Goal: Task Accomplishment & Management: Use online tool/utility

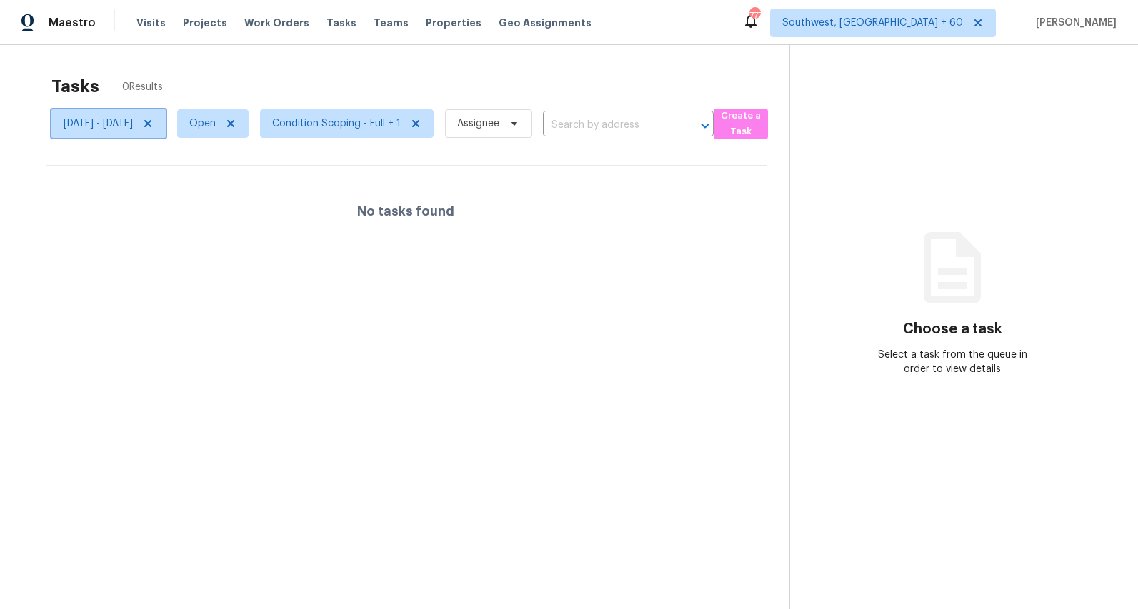
click at [154, 125] on icon at bounding box center [147, 123] width 11 height 11
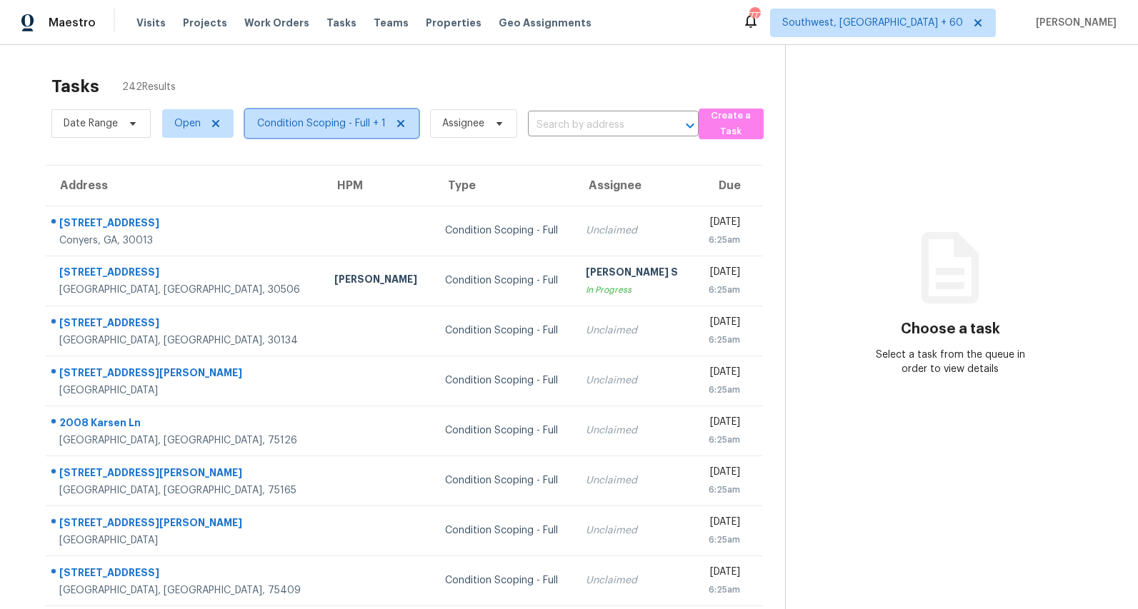
click at [290, 124] on span "Condition Scoping - Full + 1" at bounding box center [321, 123] width 129 height 14
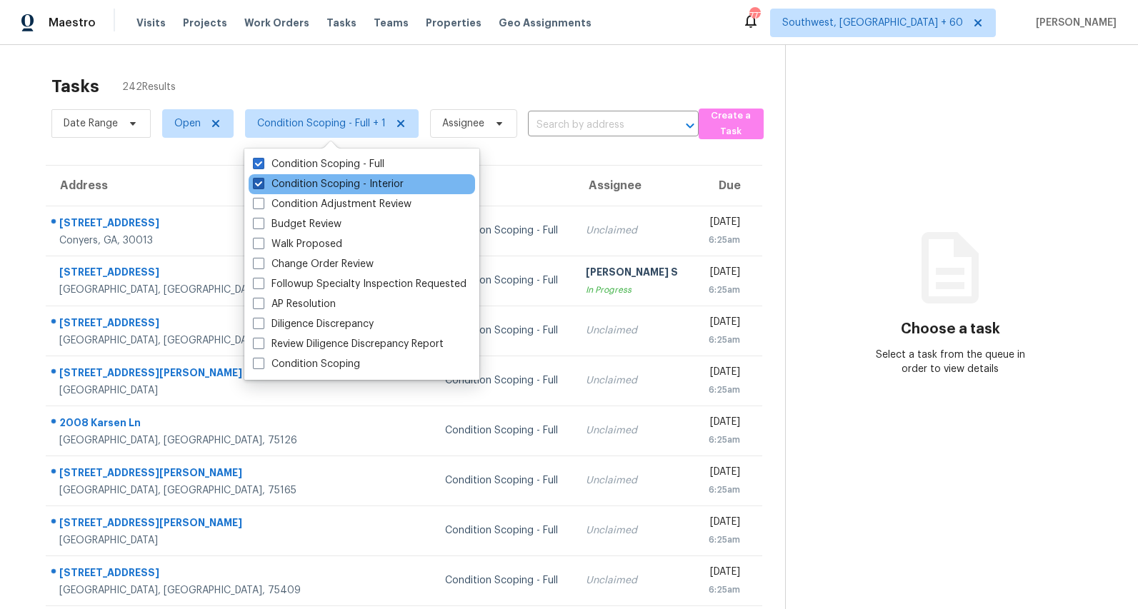
click at [288, 189] on label "Condition Scoping - Interior" at bounding box center [328, 184] width 151 height 14
click at [262, 186] on input "Condition Scoping - Interior" at bounding box center [257, 181] width 9 height 9
click at [274, 180] on label "Condition Scoping - Interior" at bounding box center [328, 184] width 151 height 14
click at [262, 180] on input "Condition Scoping - Interior" at bounding box center [257, 181] width 9 height 9
checkbox input "true"
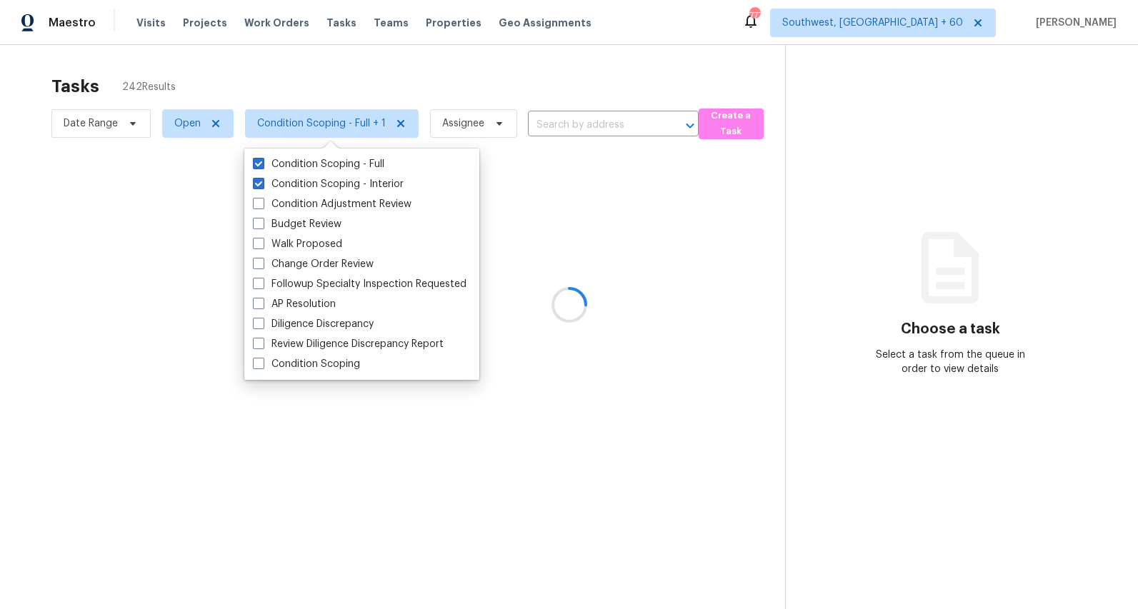
click at [227, 76] on div at bounding box center [569, 304] width 1138 height 609
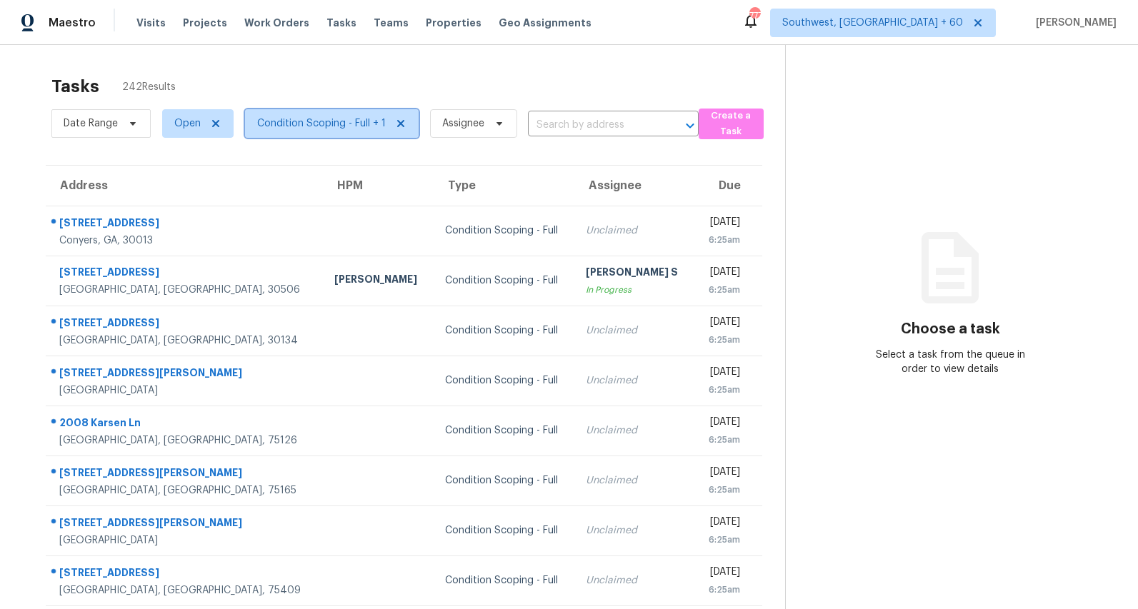
click at [340, 123] on span "Condition Scoping - Full + 1" at bounding box center [321, 123] width 129 height 14
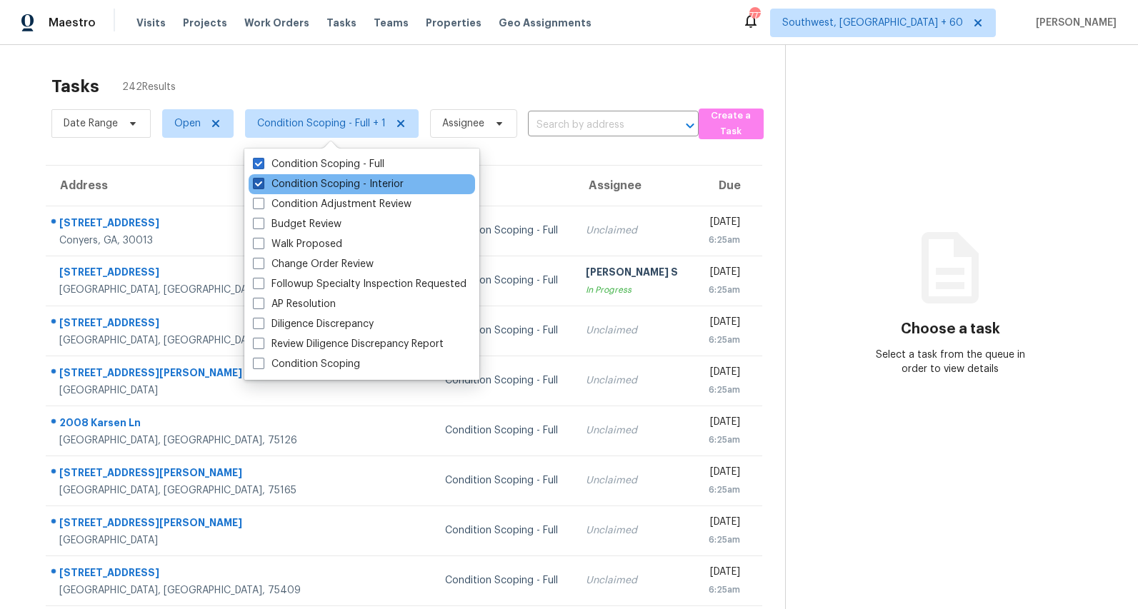
click at [336, 186] on label "Condition Scoping - Interior" at bounding box center [328, 184] width 151 height 14
click at [262, 186] on input "Condition Scoping - Interior" at bounding box center [257, 181] width 9 height 9
checkbox input "false"
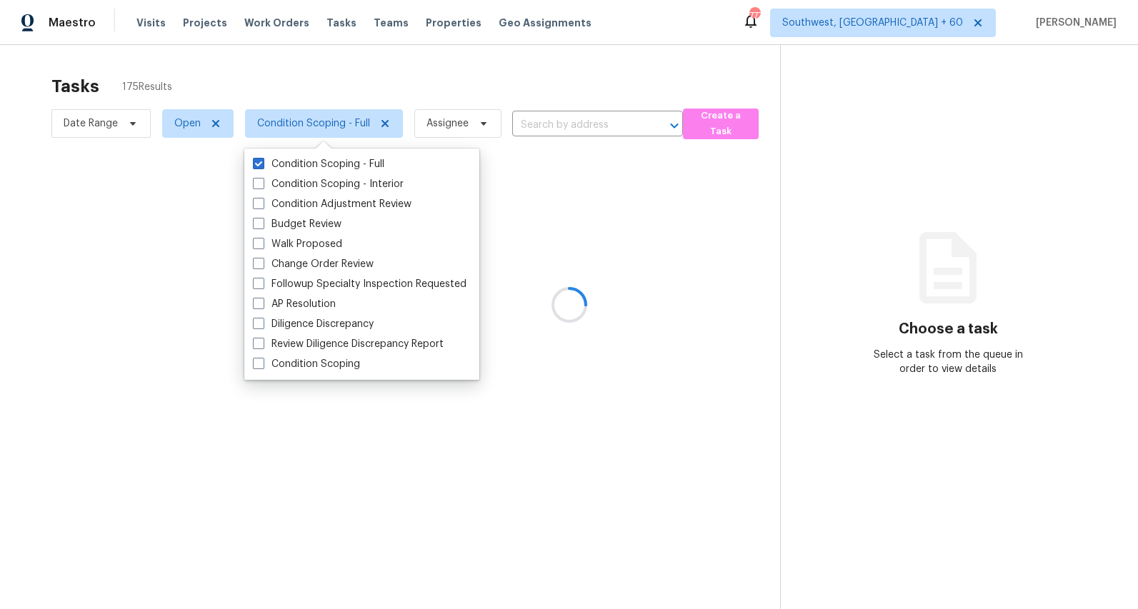
click at [329, 67] on div at bounding box center [569, 304] width 1138 height 609
